Goal: Task Accomplishment & Management: Manage account settings

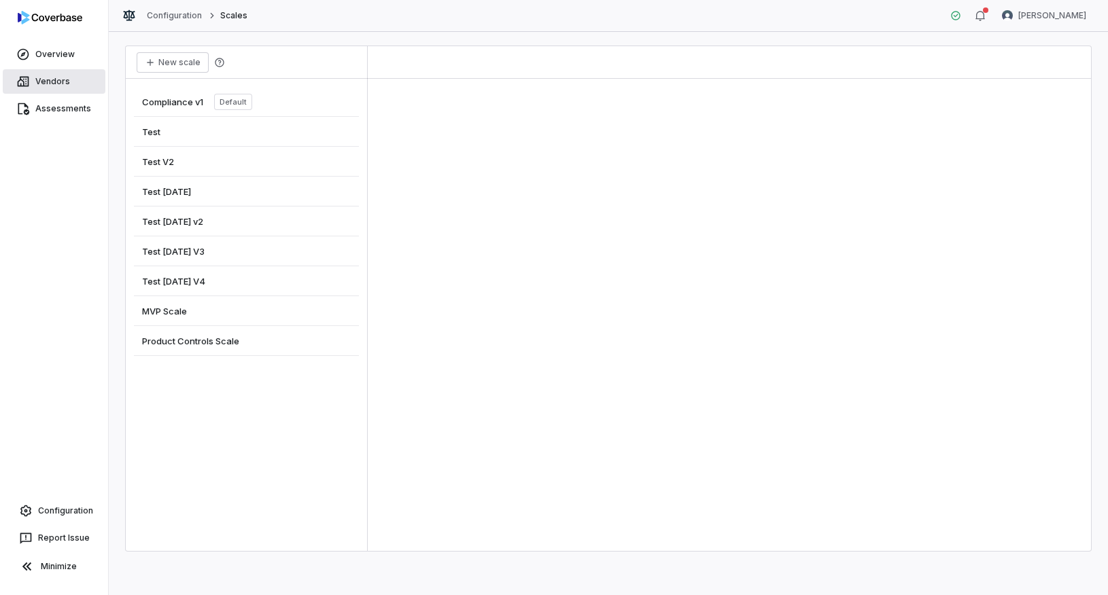
click at [69, 75] on link "Vendors" at bounding box center [54, 81] width 103 height 24
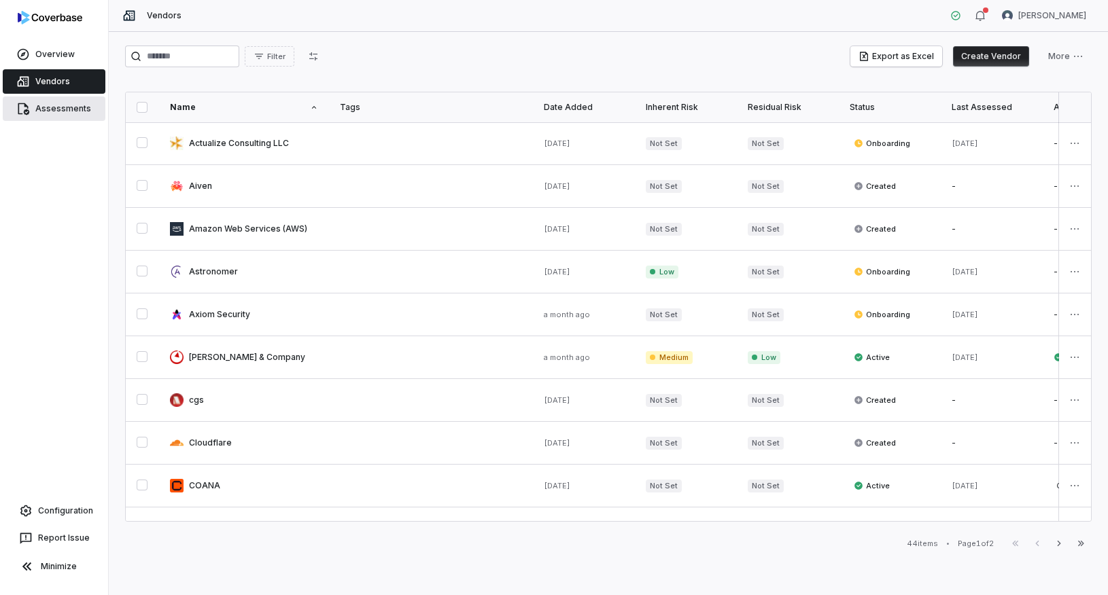
click at [41, 116] on link "Assessments" at bounding box center [54, 109] width 103 height 24
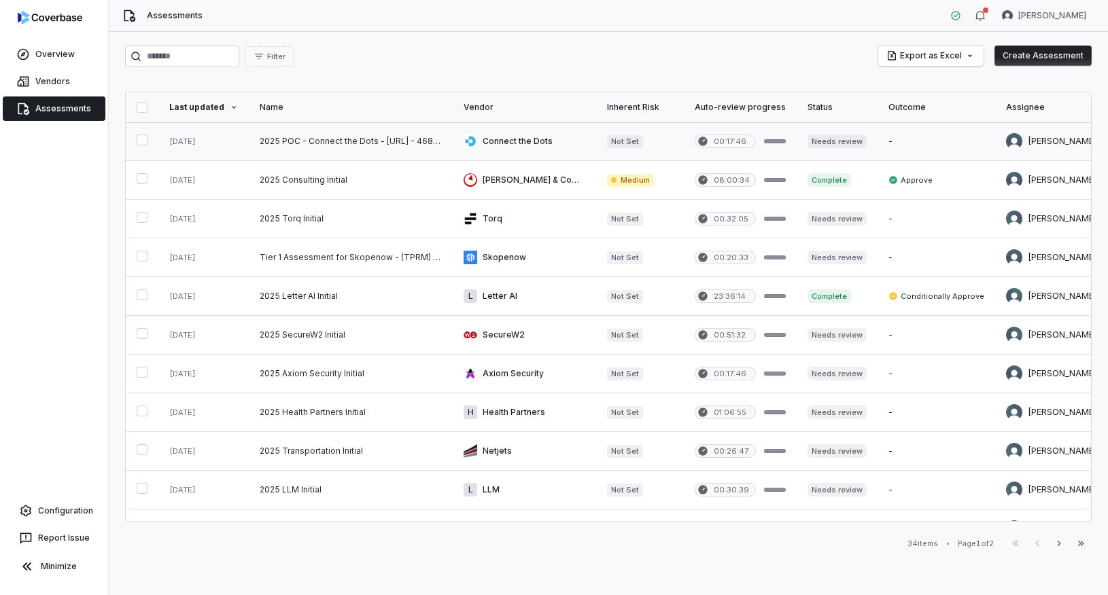
click at [313, 152] on link at bounding box center [351, 141] width 204 height 38
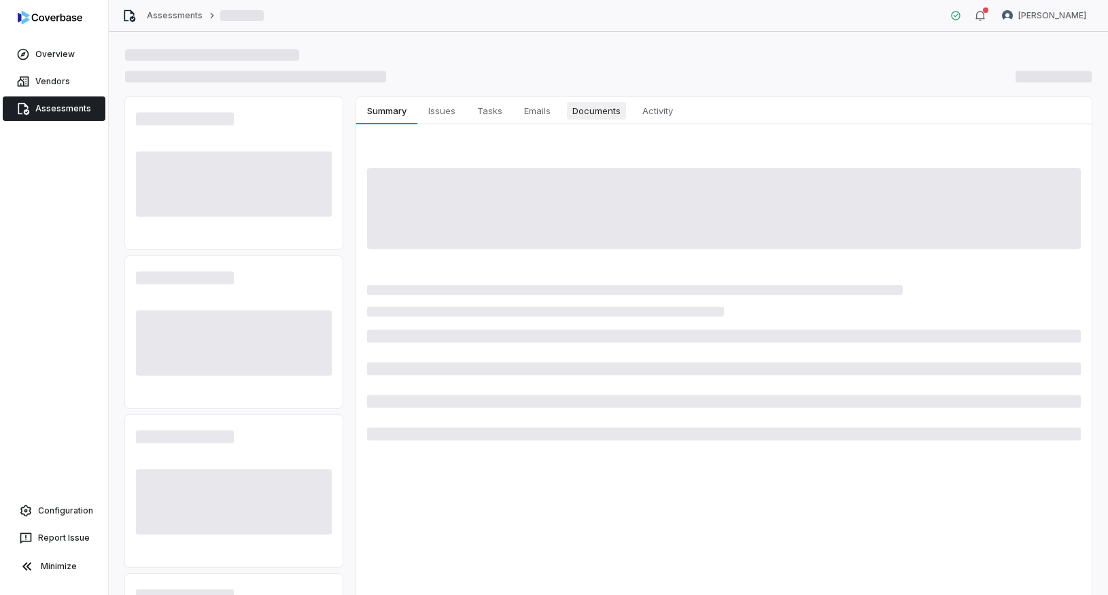
click at [585, 114] on span "Documents" at bounding box center [596, 111] width 59 height 18
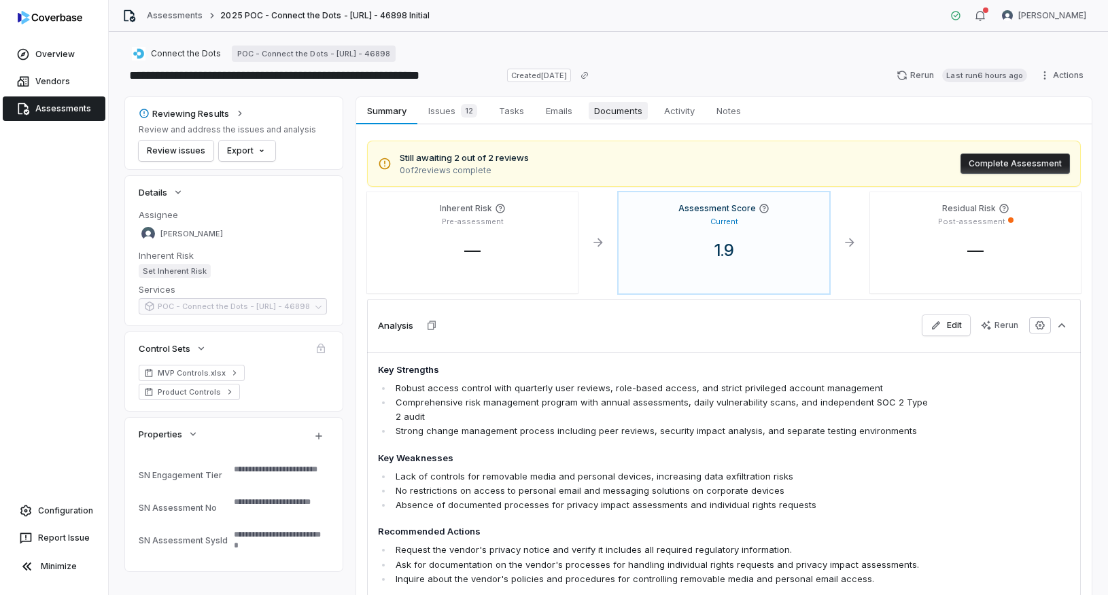
click at [628, 114] on span "Documents" at bounding box center [618, 111] width 59 height 18
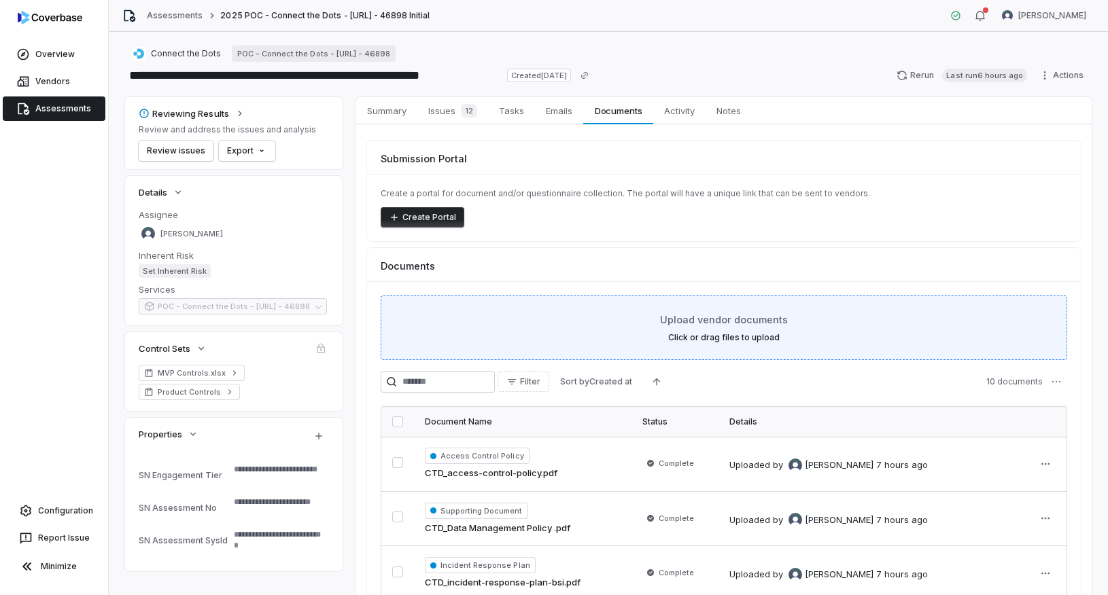
click at [591, 314] on div "Upload vendor documents Click or drag files to upload" at bounding box center [724, 328] width 653 height 31
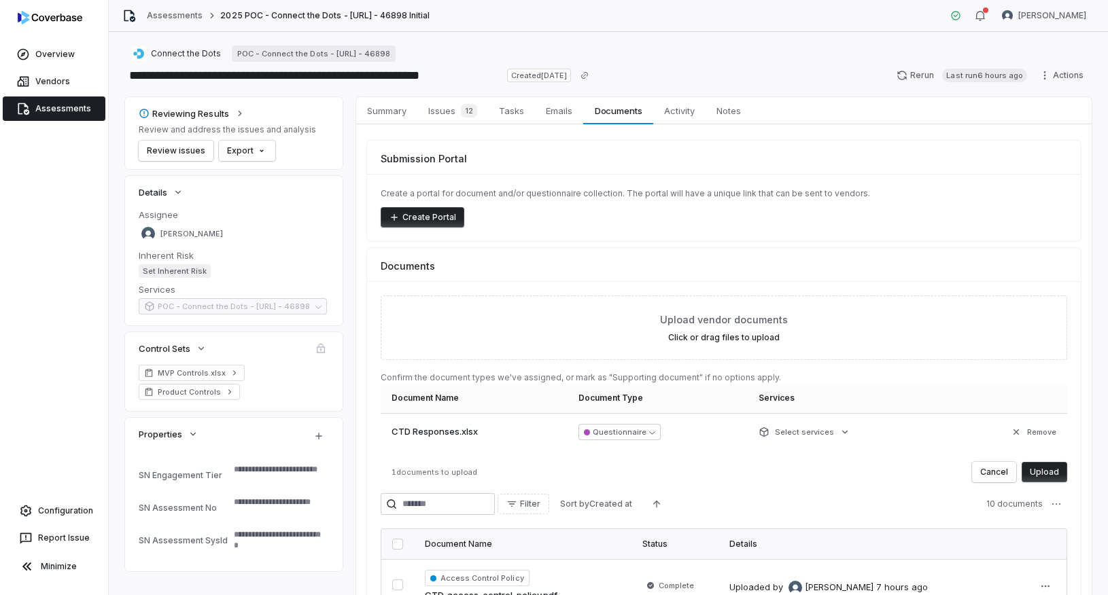
click at [1037, 475] on button "Upload" at bounding box center [1045, 472] width 46 height 20
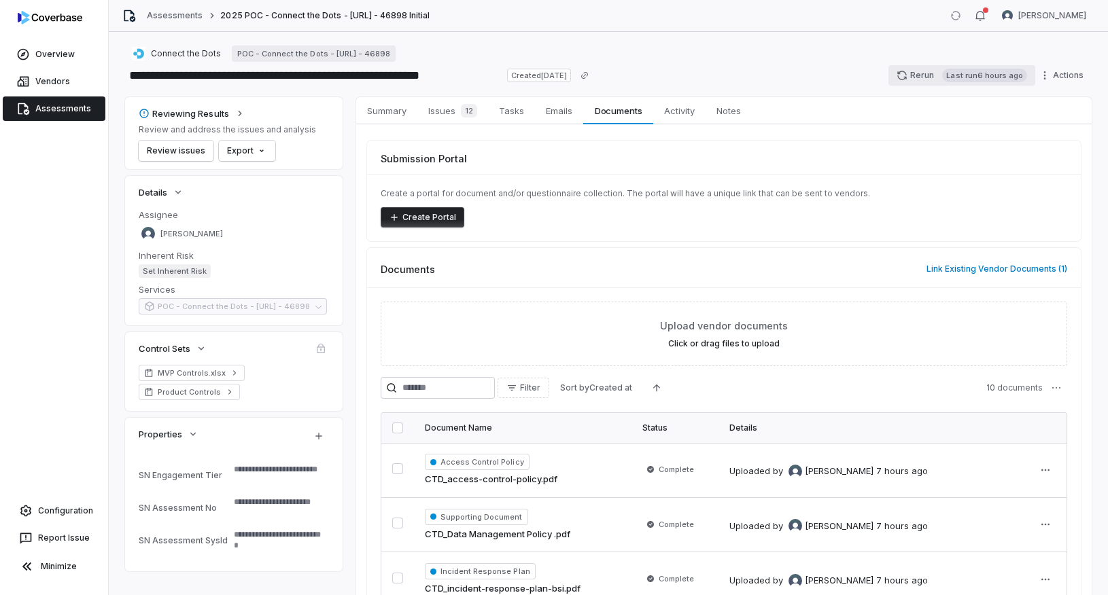
click at [926, 82] on button "Rerun Last run 6 hours ago" at bounding box center [961, 75] width 147 height 20
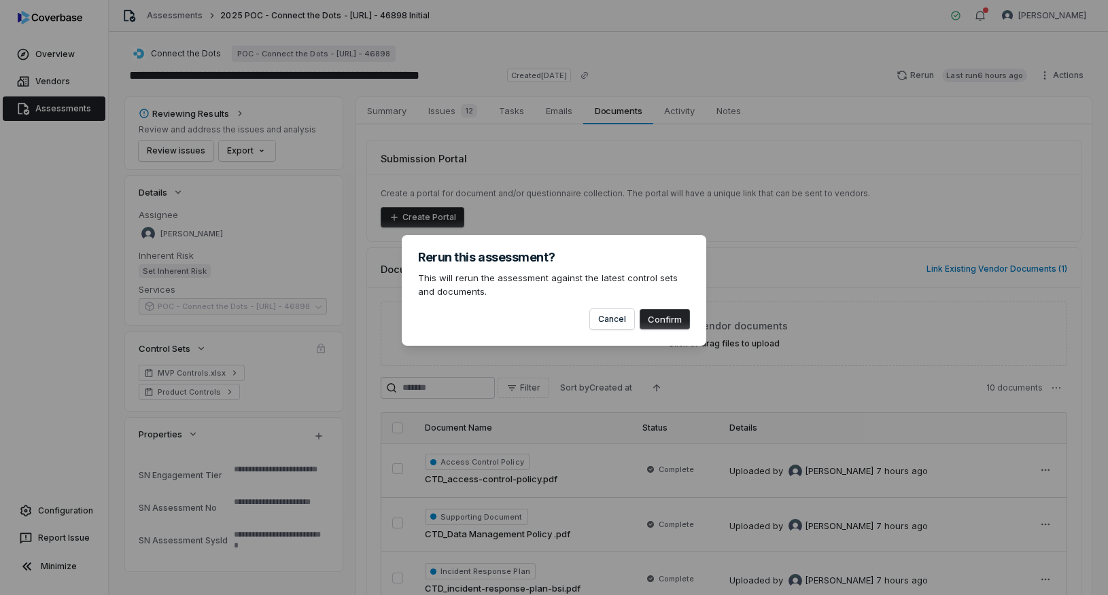
click at [667, 322] on button "Confirm" at bounding box center [665, 319] width 50 height 20
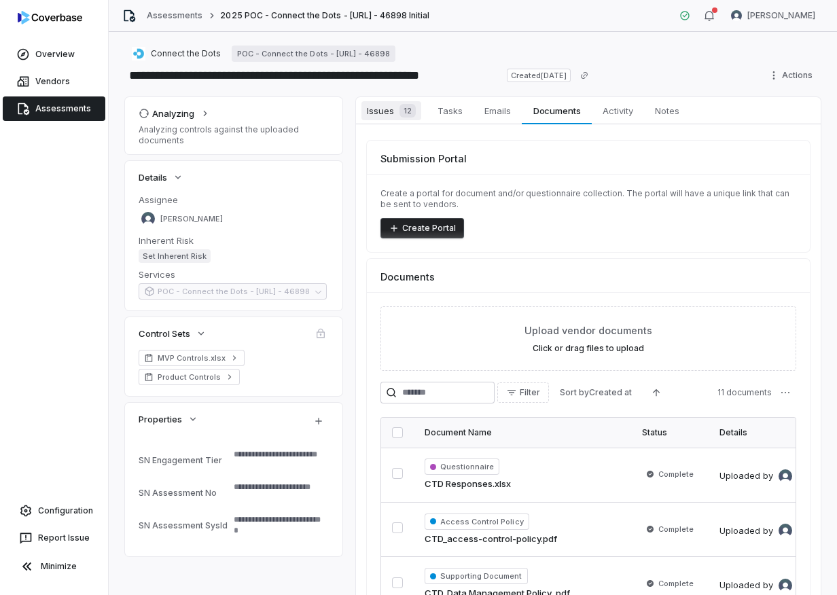
click at [393, 111] on span "Issues 12" at bounding box center [392, 110] width 60 height 19
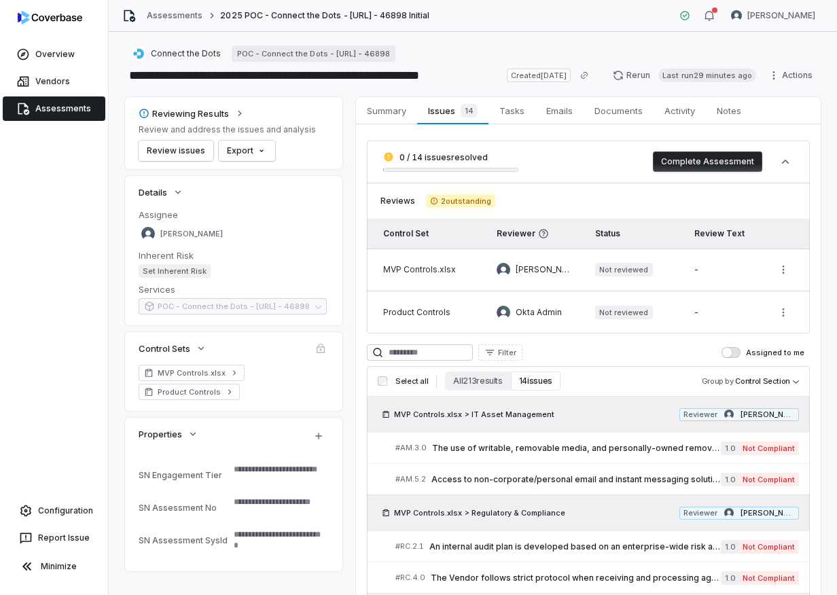
type textarea "*"
